Goal: Use online tool/utility

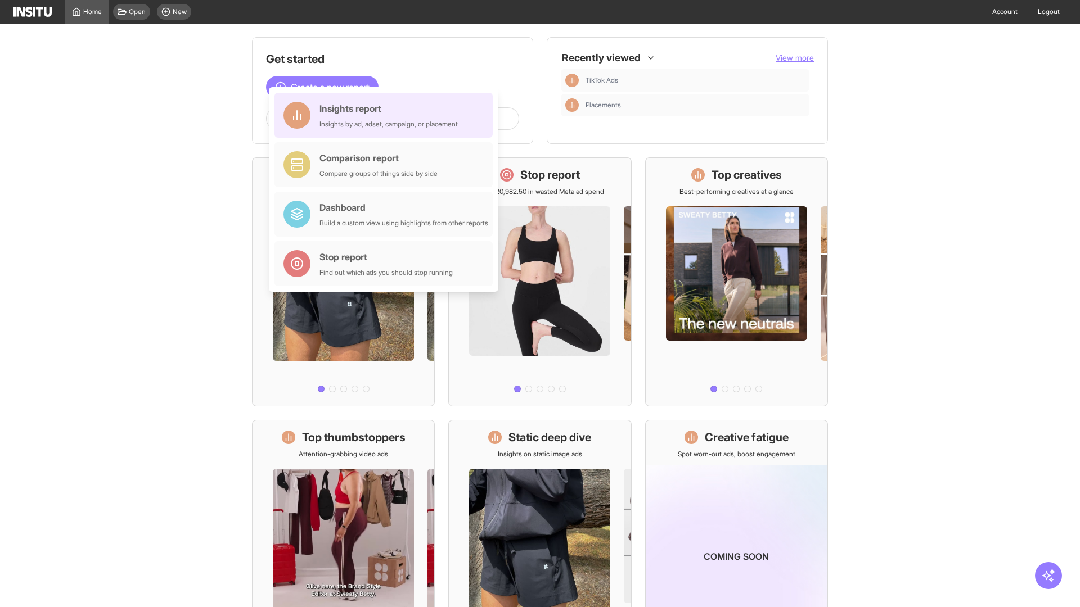
click at [386, 115] on div "Insights report Insights by ad, adset, campaign, or placement" at bounding box center [388, 115] width 138 height 27
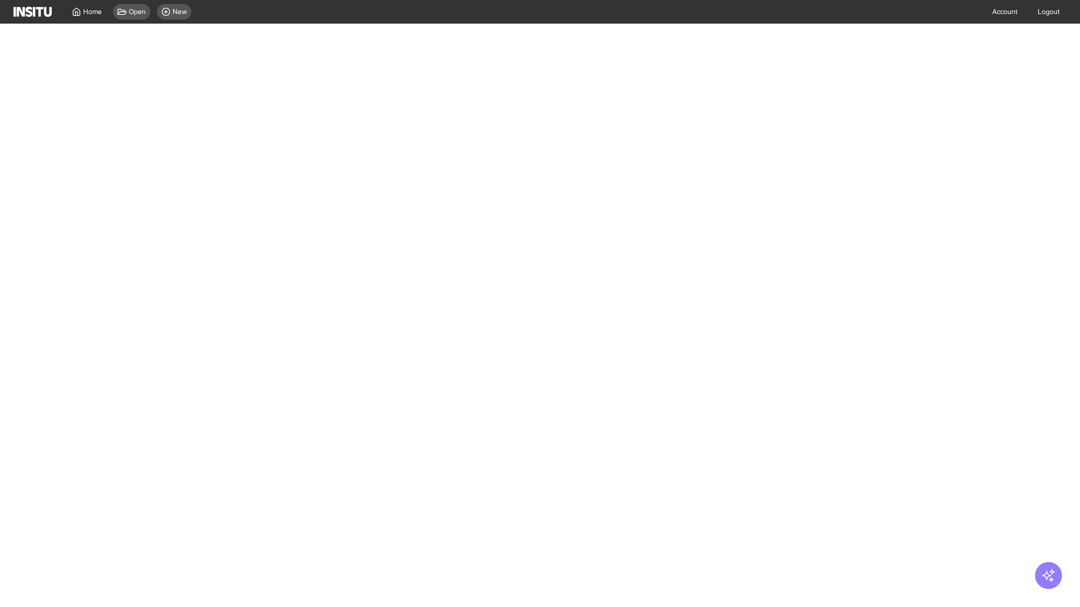
select select "**"
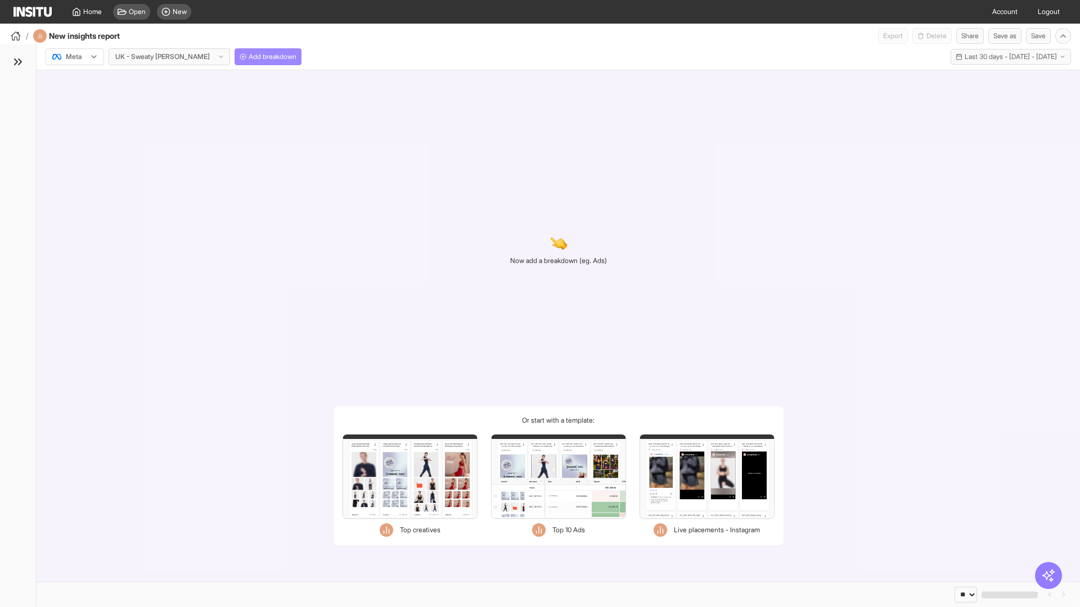
click at [249, 57] on span "Add breakdown" at bounding box center [273, 56] width 48 height 9
